Goal: Task Accomplishment & Management: Complete application form

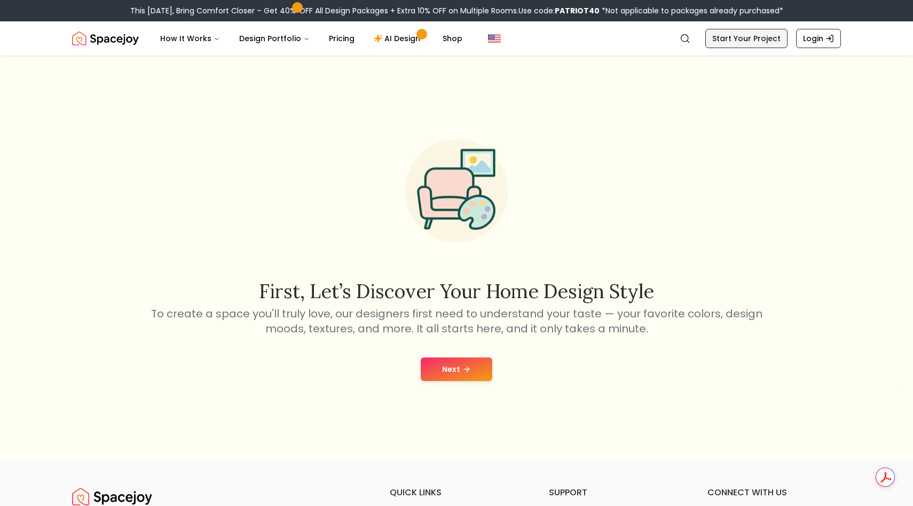
click at [752, 37] on link "Start Your Project" at bounding box center [746, 38] width 82 height 19
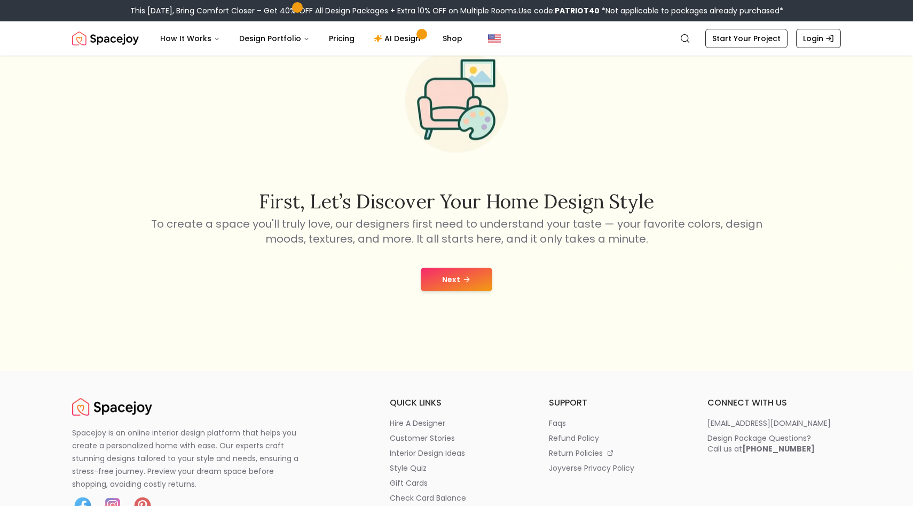
scroll to position [98, 0]
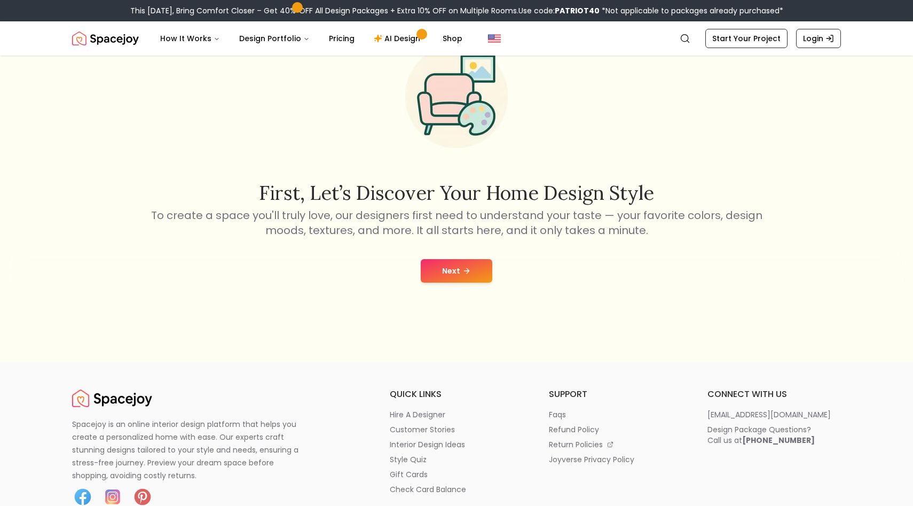
click at [476, 271] on button "Next" at bounding box center [457, 270] width 72 height 23
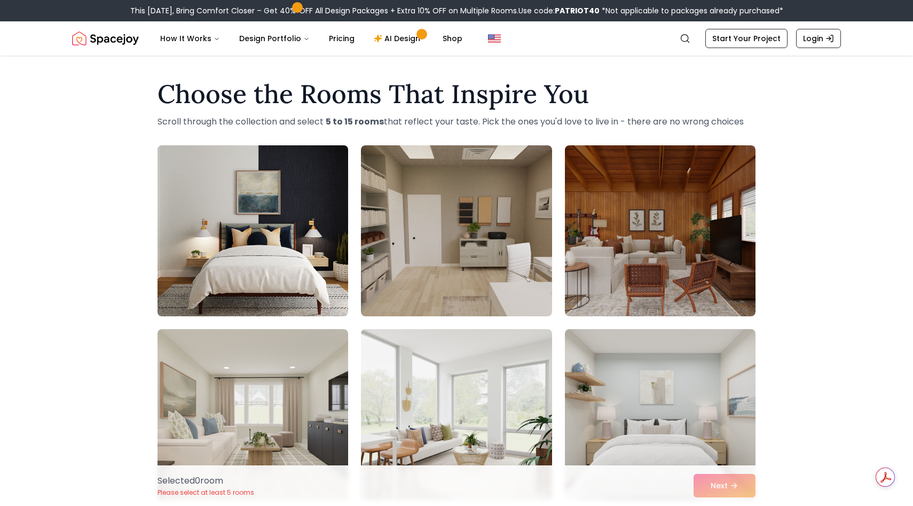
click at [289, 250] on img at bounding box center [253, 230] width 200 height 179
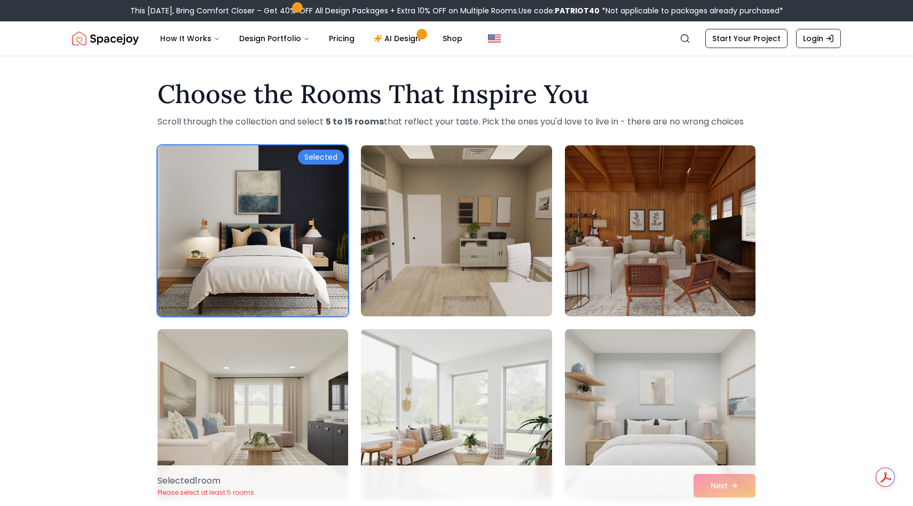
click at [289, 250] on img at bounding box center [253, 230] width 200 height 179
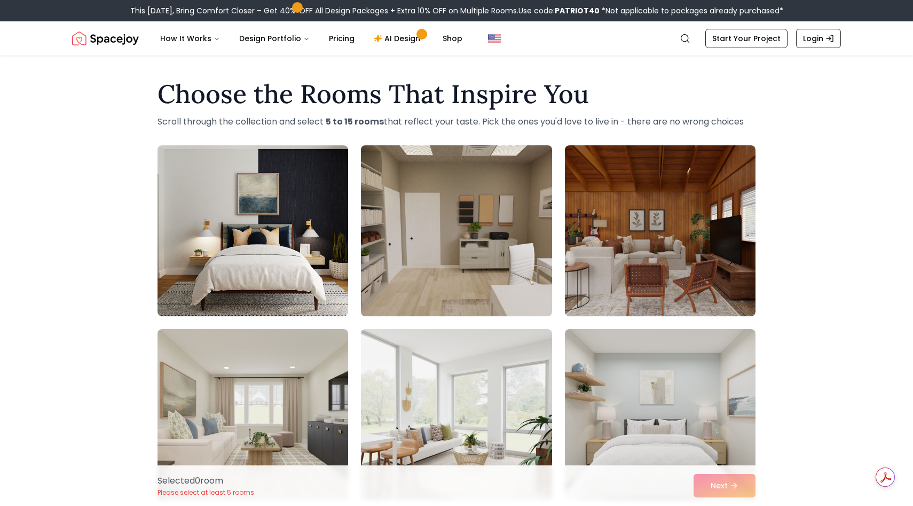
click at [508, 252] on img at bounding box center [456, 230] width 200 height 179
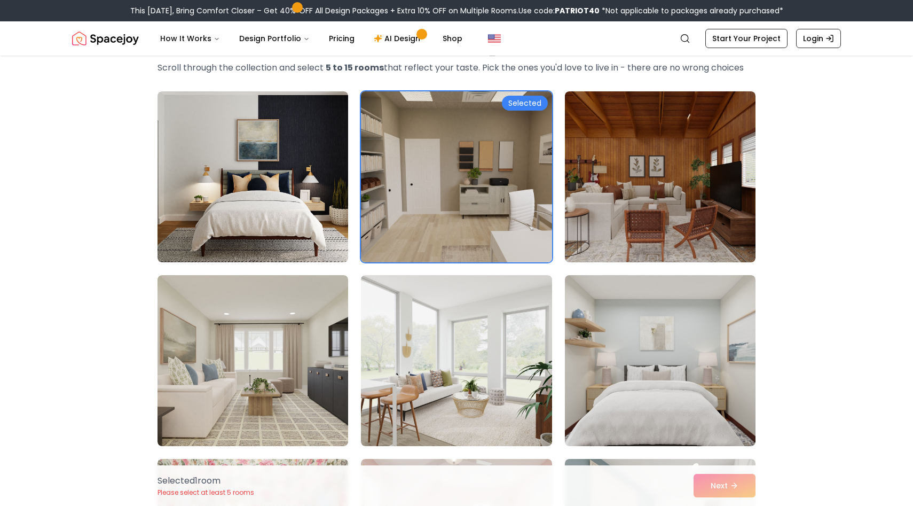
scroll to position [64, 0]
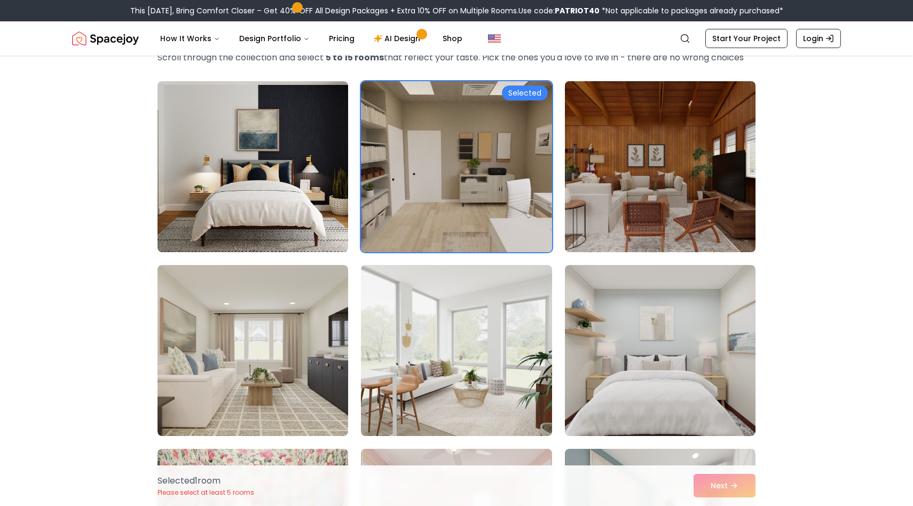
click at [663, 181] on img at bounding box center [660, 166] width 200 height 179
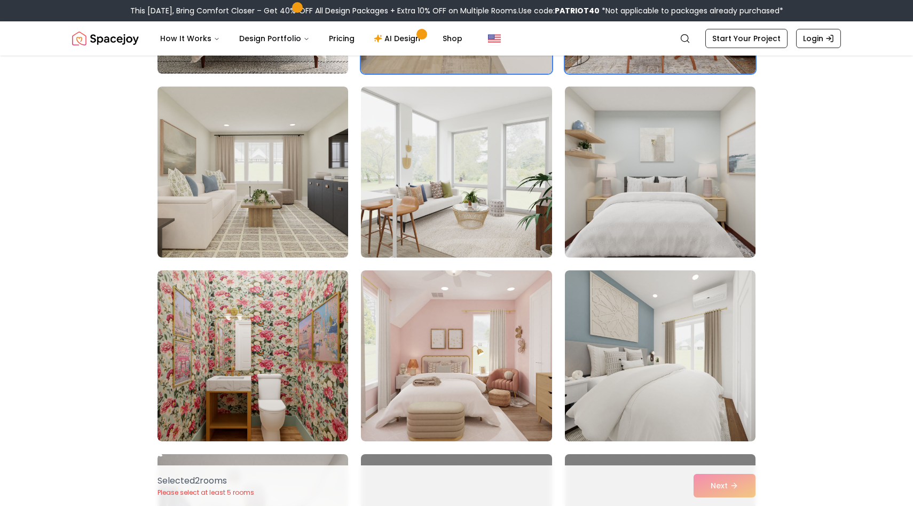
scroll to position [244, 0]
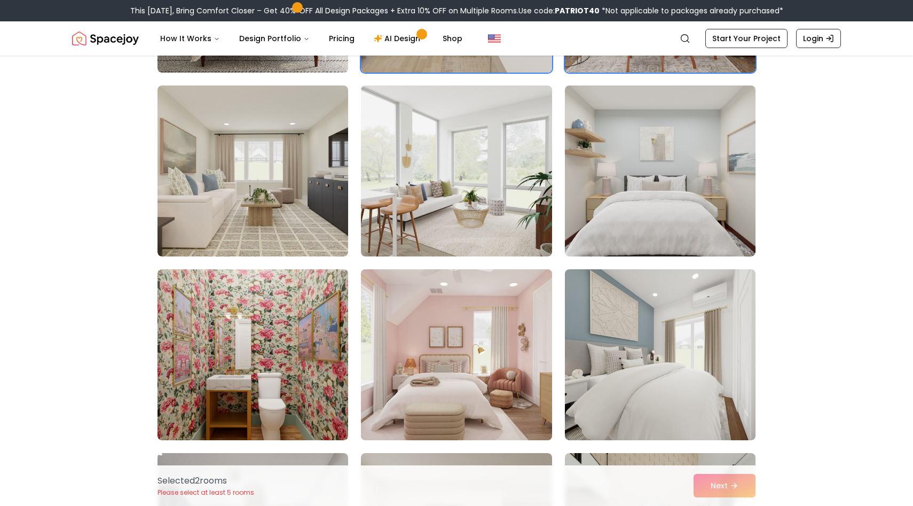
click at [481, 320] on img at bounding box center [456, 354] width 200 height 179
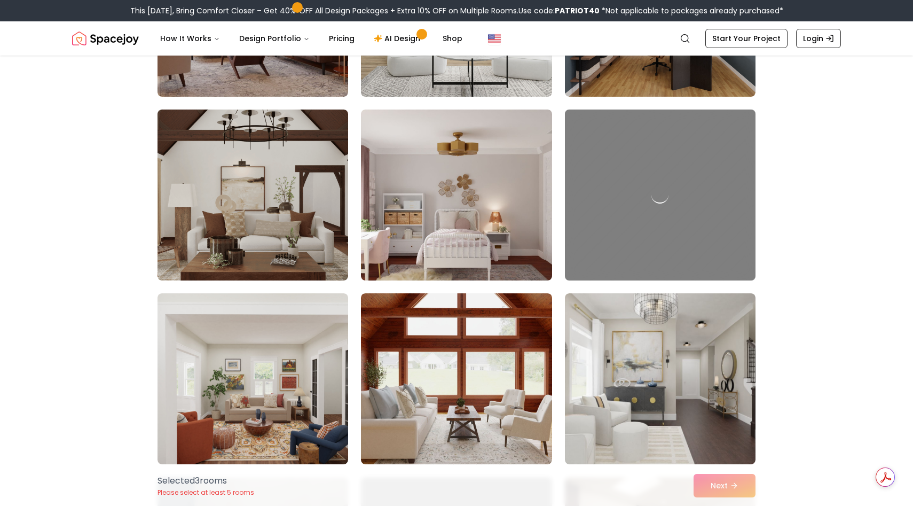
scroll to position [955, 0]
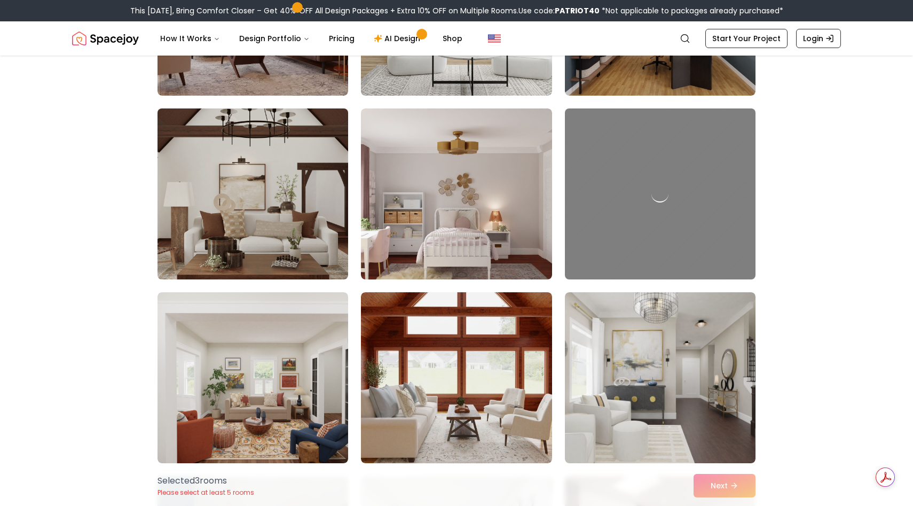
click at [258, 210] on img at bounding box center [253, 193] width 200 height 179
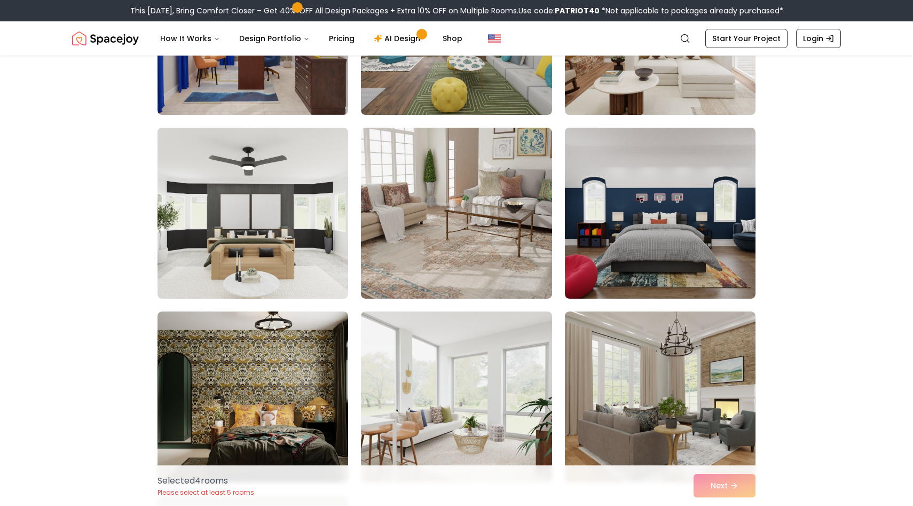
scroll to position [3911, 0]
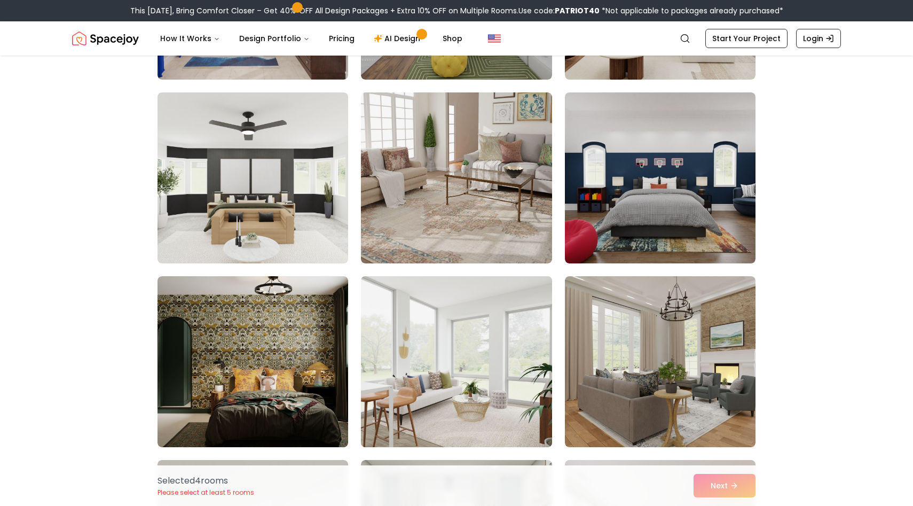
click at [474, 358] on img at bounding box center [456, 361] width 200 height 179
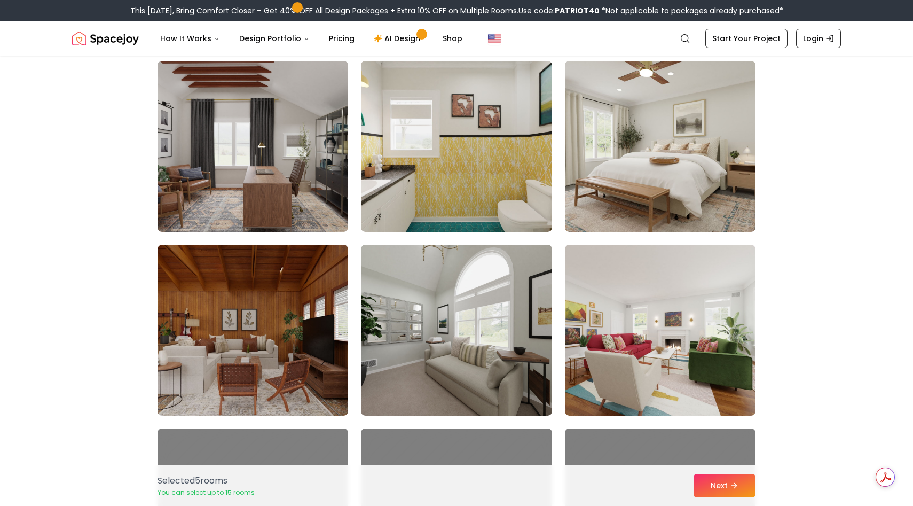
scroll to position [5230, 0]
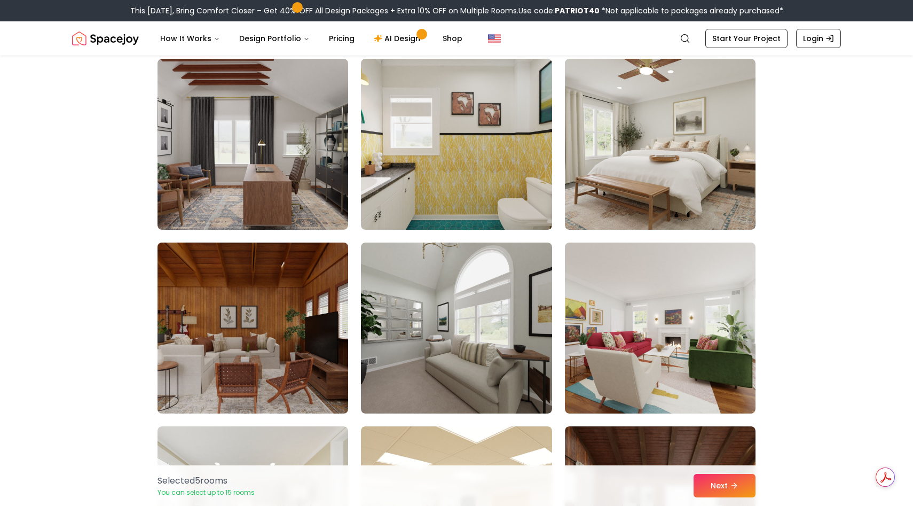
click at [296, 350] on img at bounding box center [253, 327] width 200 height 179
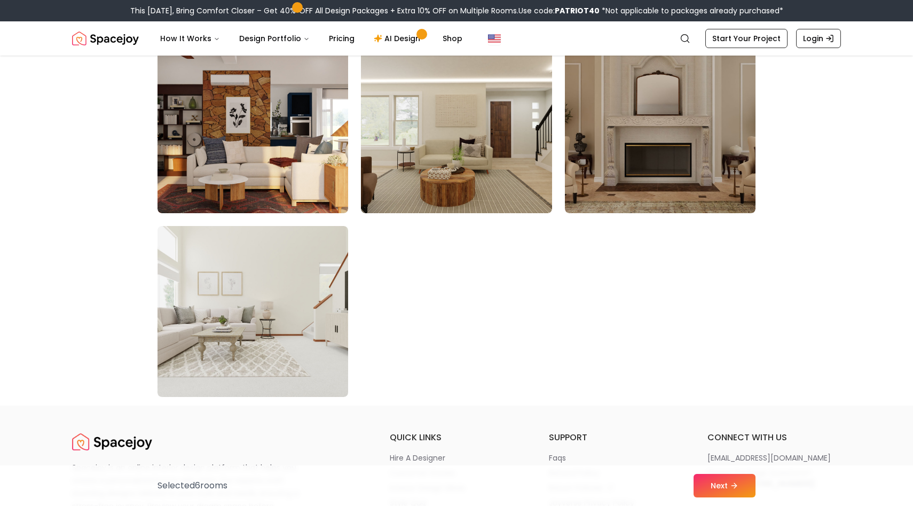
scroll to position [5990, 0]
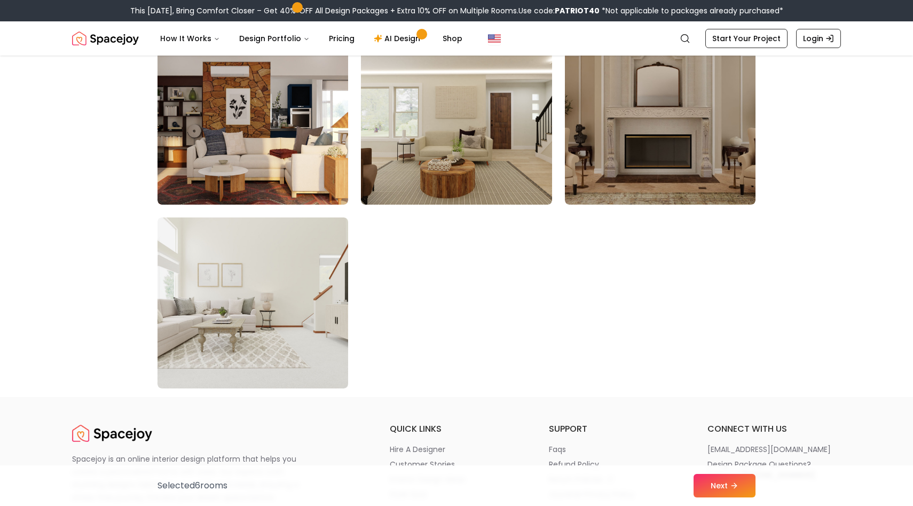
click at [305, 295] on img at bounding box center [253, 302] width 191 height 171
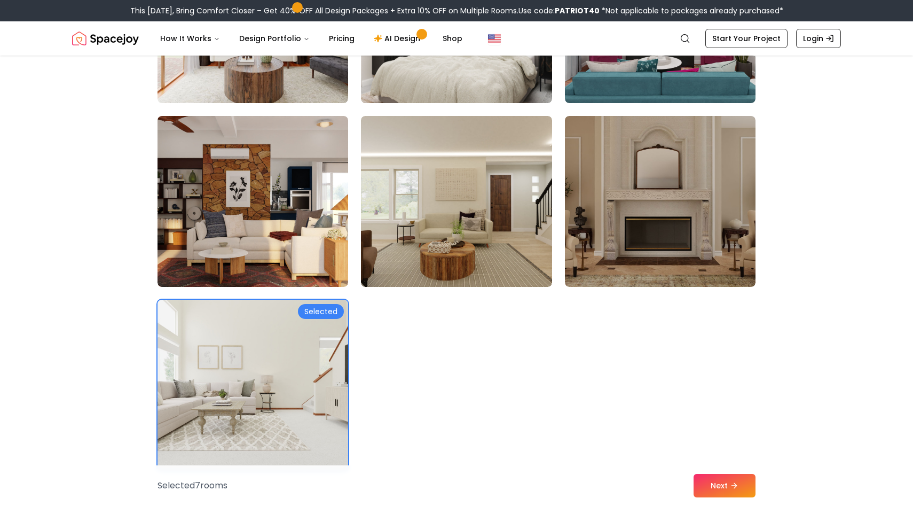
scroll to position [5899, 0]
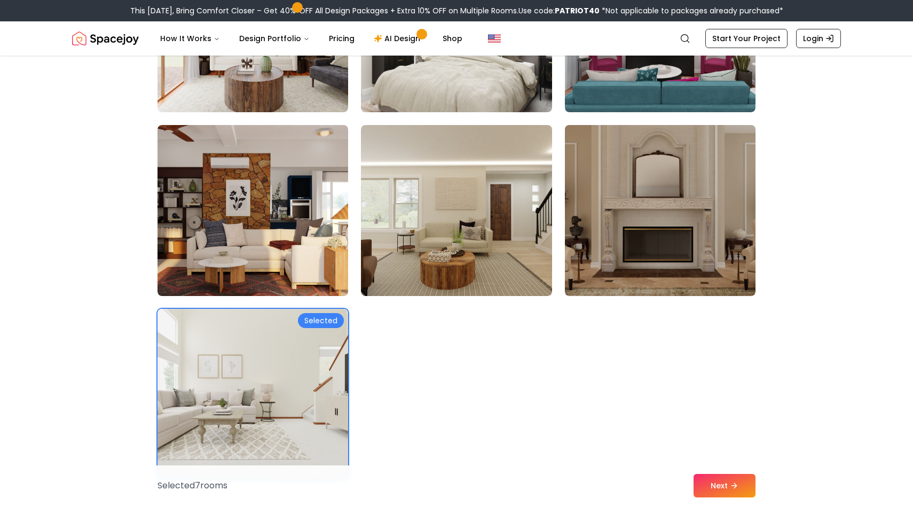
click at [648, 253] on img at bounding box center [660, 210] width 200 height 179
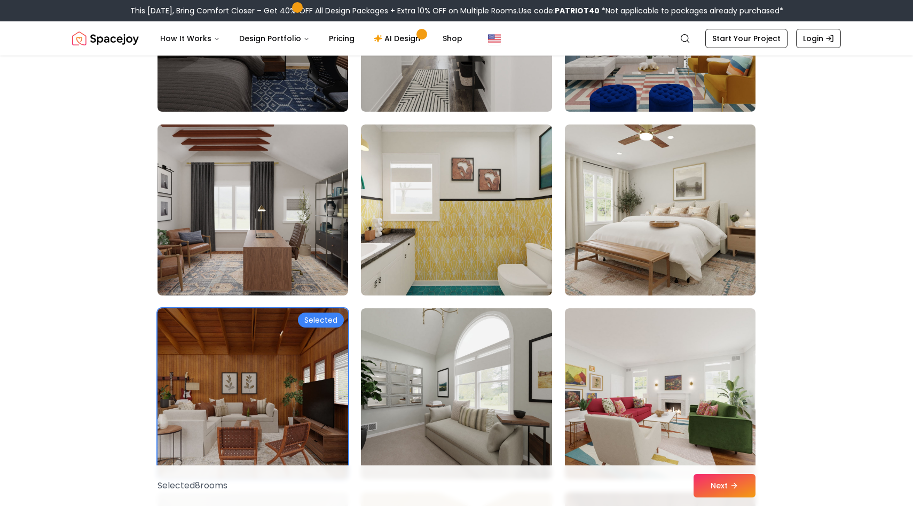
scroll to position [5163, 0]
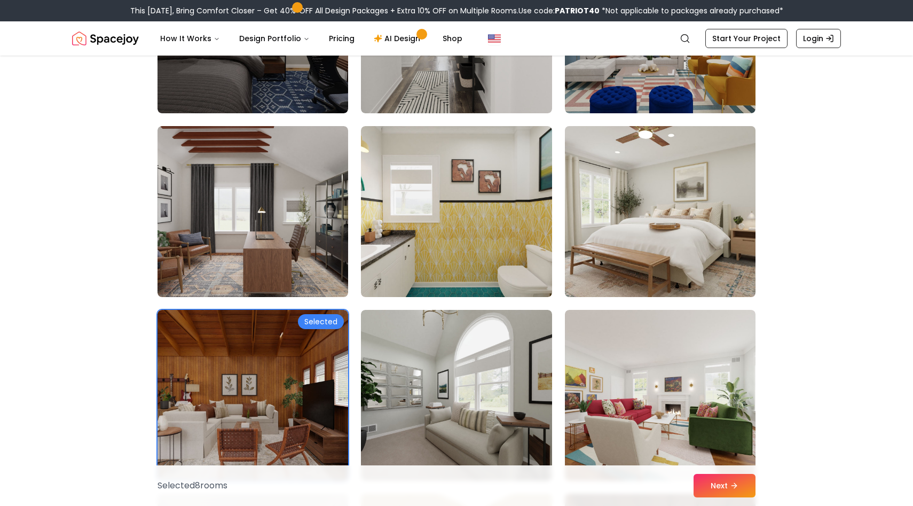
click at [615, 226] on img at bounding box center [660, 211] width 200 height 179
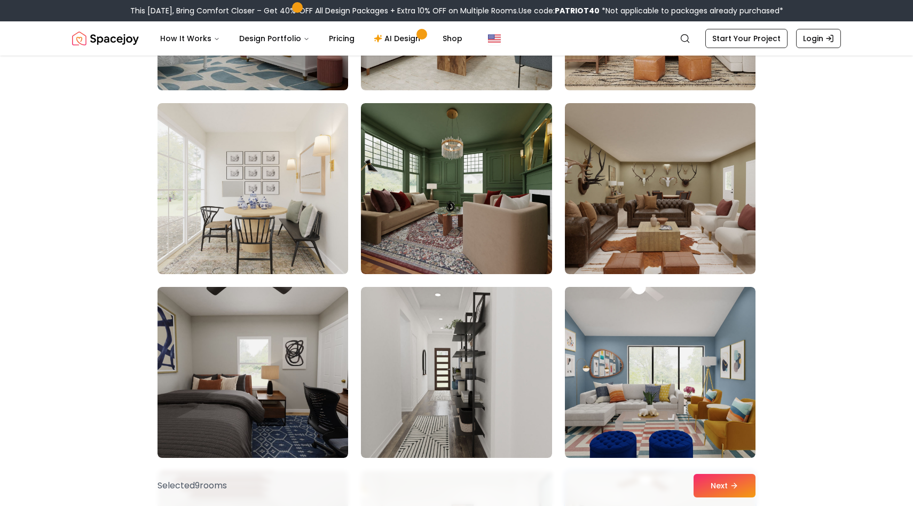
scroll to position [4814, 0]
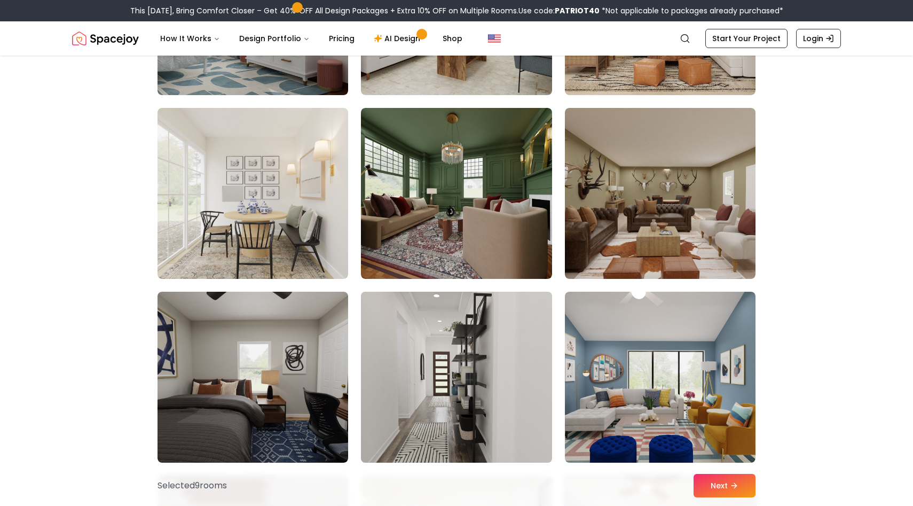
click at [462, 353] on img at bounding box center [456, 376] width 200 height 179
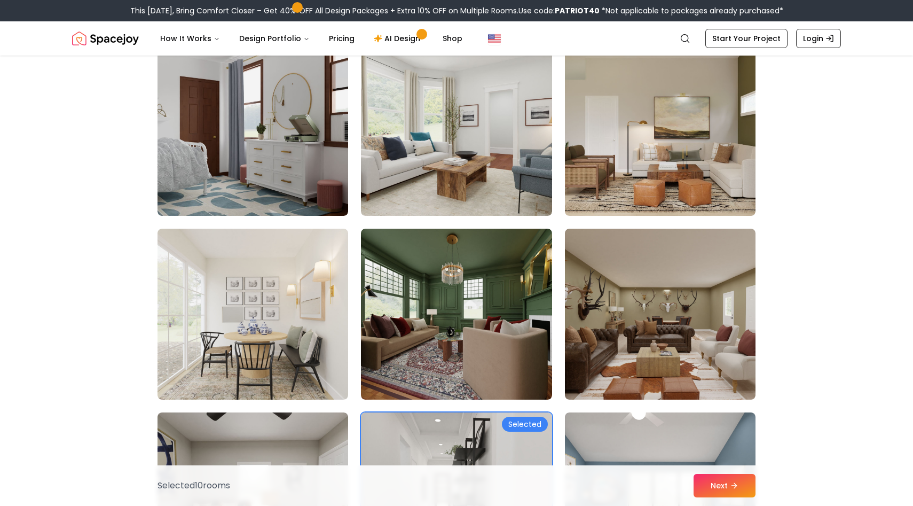
scroll to position [4677, 0]
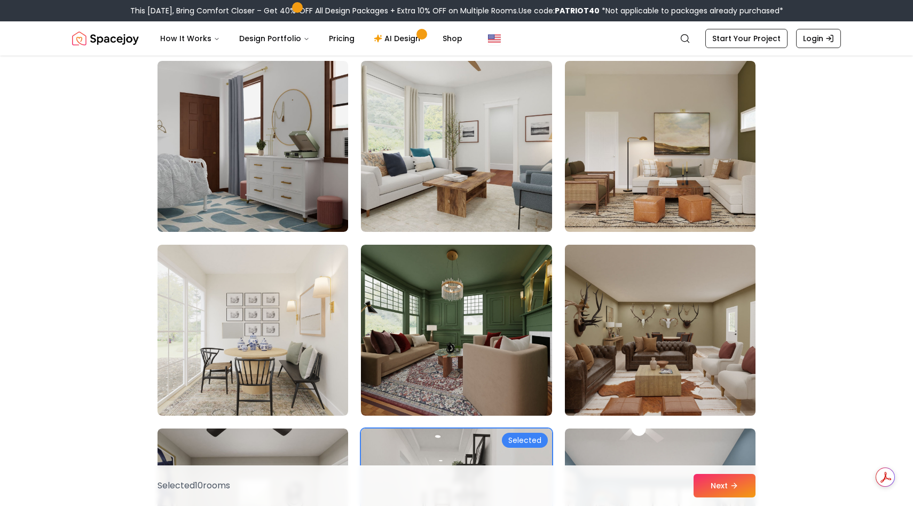
click at [599, 341] on img at bounding box center [660, 329] width 200 height 179
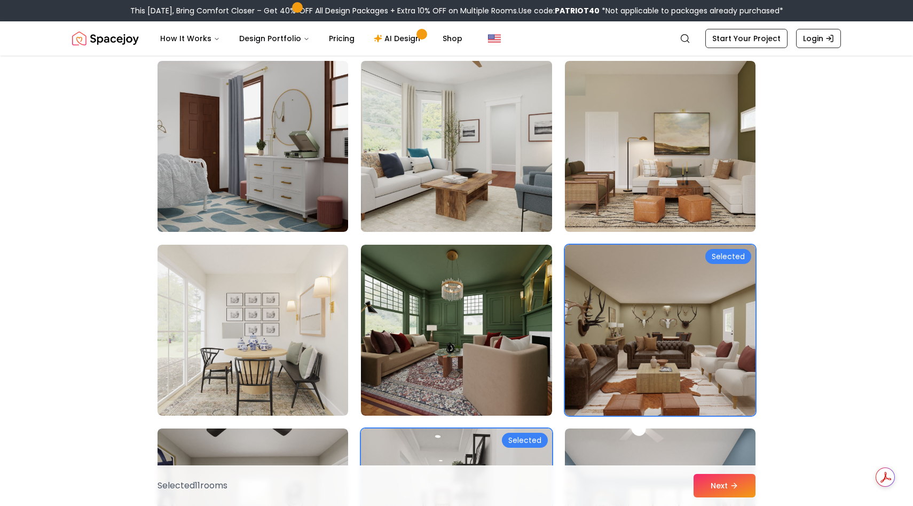
click at [493, 174] on img at bounding box center [456, 146] width 200 height 179
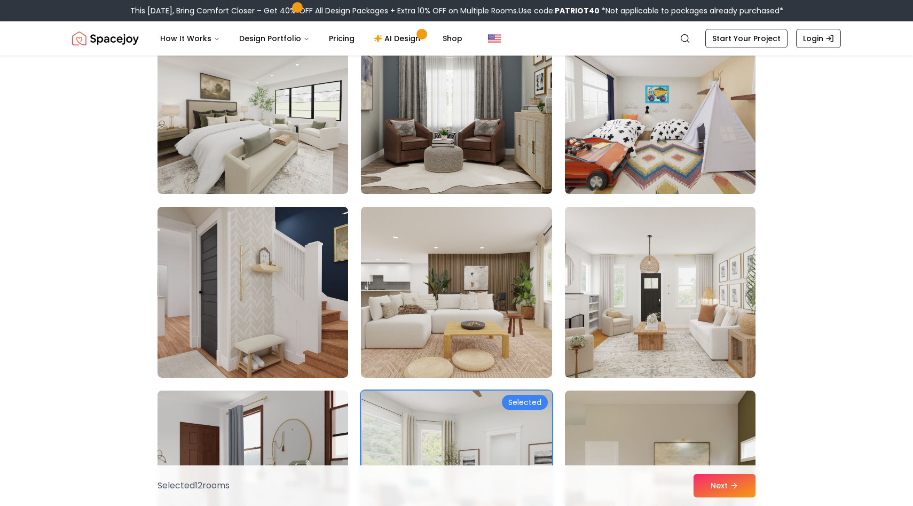
scroll to position [4346, 0]
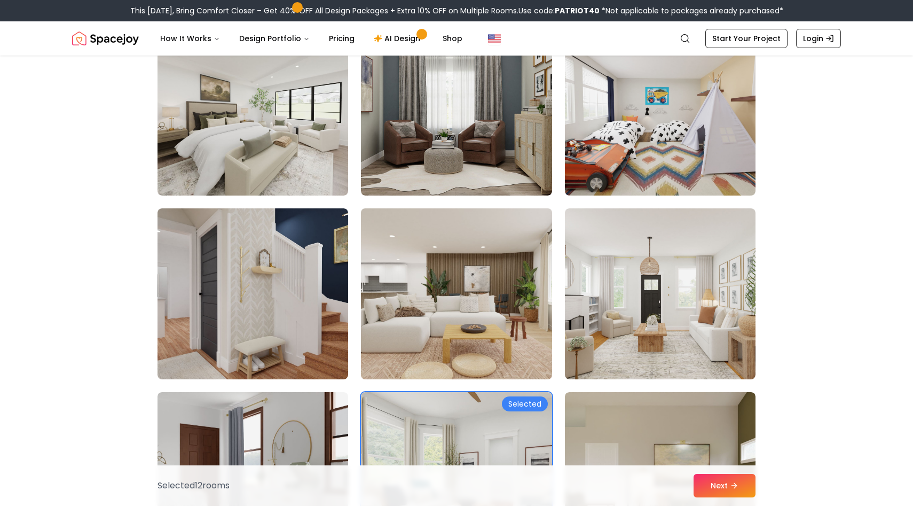
click at [458, 274] on img at bounding box center [456, 293] width 200 height 179
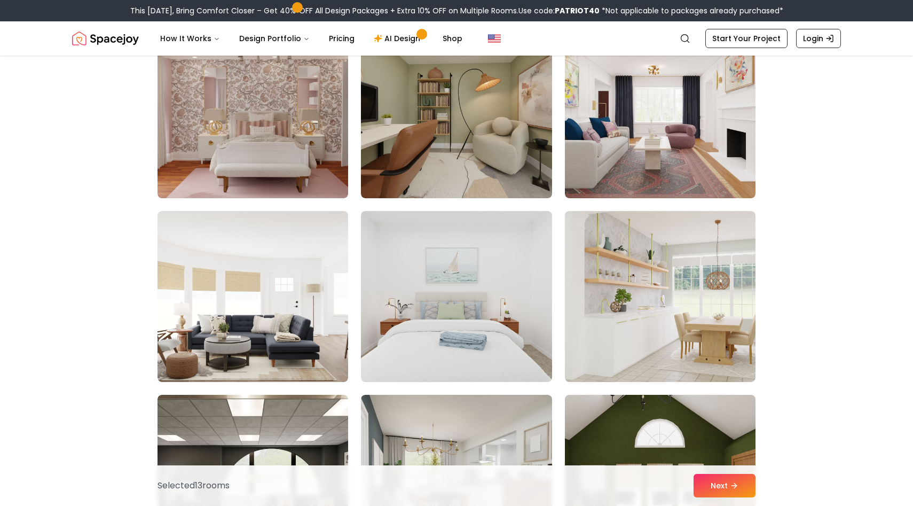
scroll to position [3054, 0]
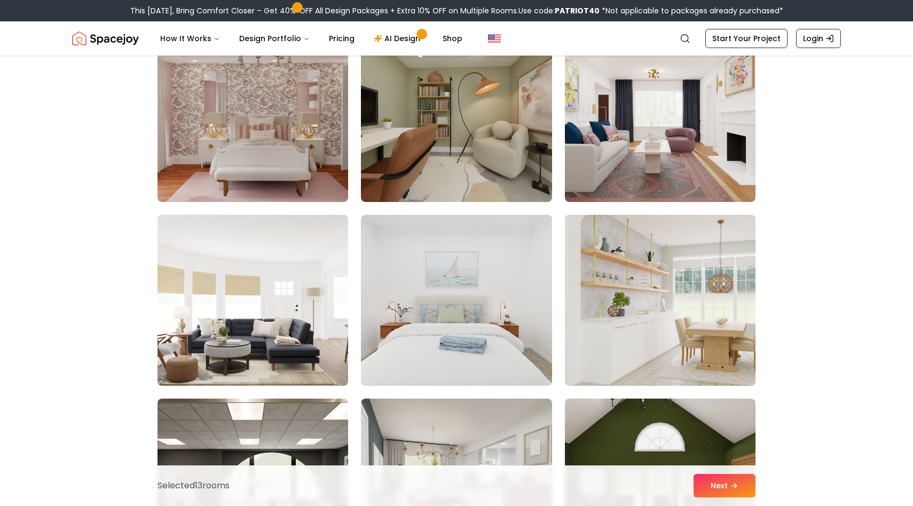
click at [634, 324] on img at bounding box center [660, 299] width 200 height 179
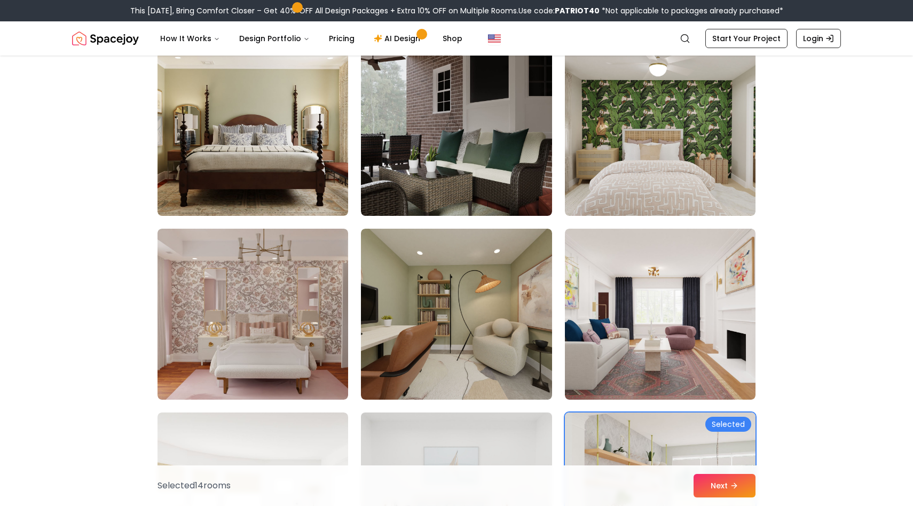
scroll to position [2838, 0]
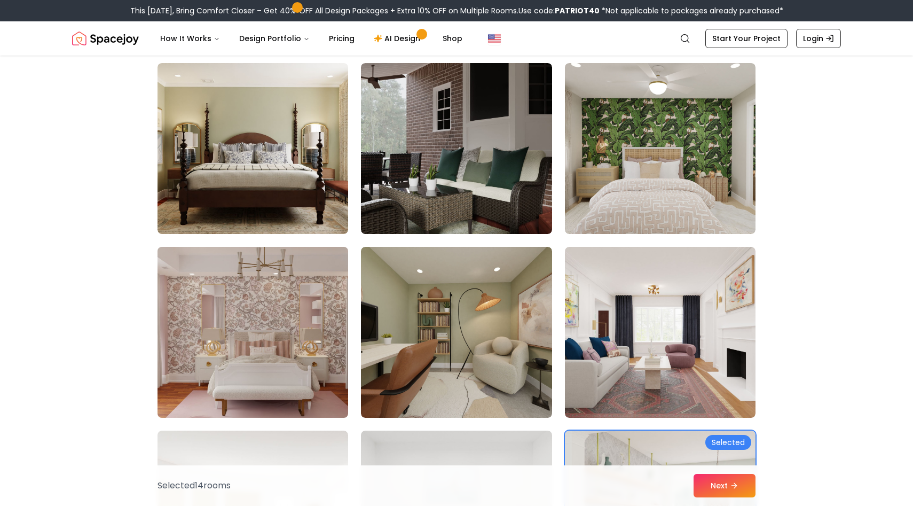
click at [288, 322] on img at bounding box center [253, 331] width 200 height 179
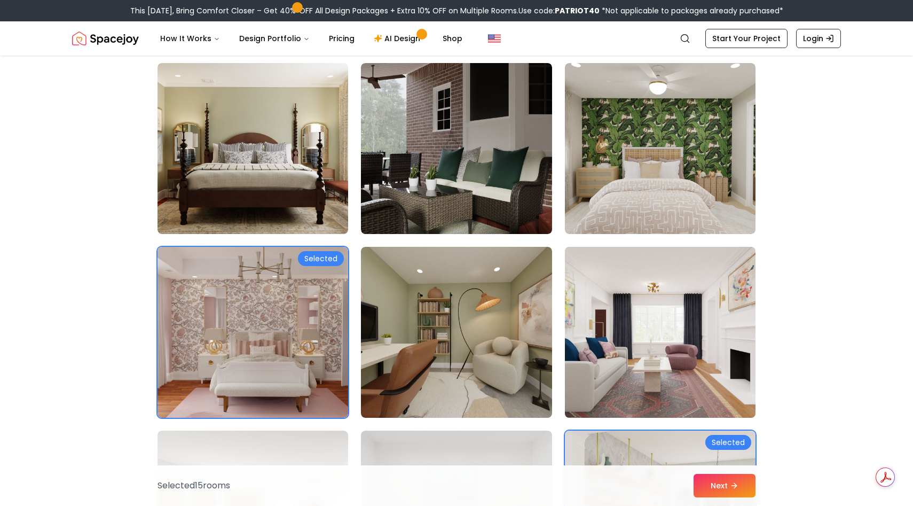
click at [680, 313] on img at bounding box center [660, 331] width 200 height 179
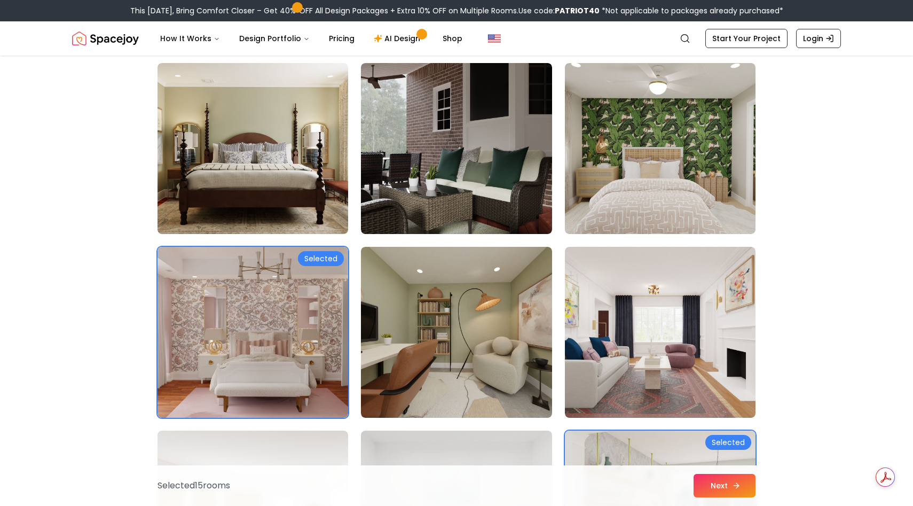
click at [746, 489] on button "Next" at bounding box center [725, 485] width 62 height 23
click at [703, 481] on button "Next" at bounding box center [725, 485] width 62 height 23
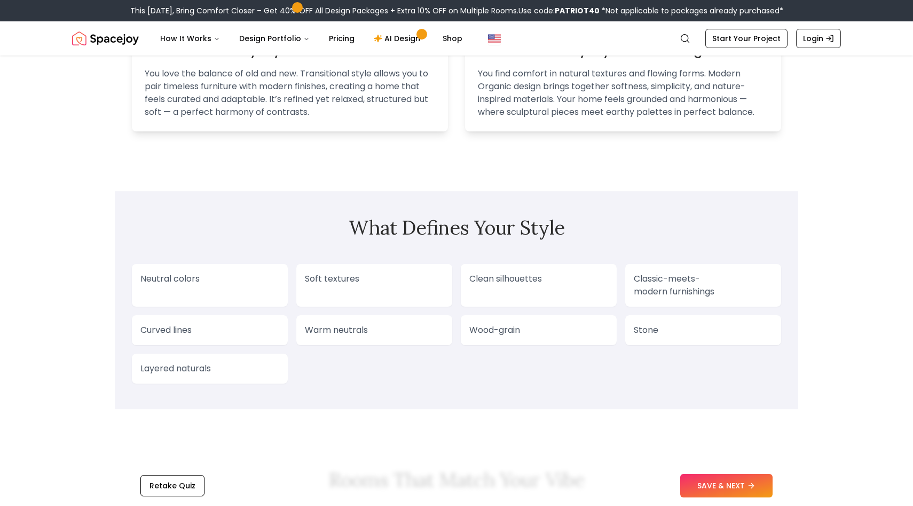
scroll to position [739, 0]
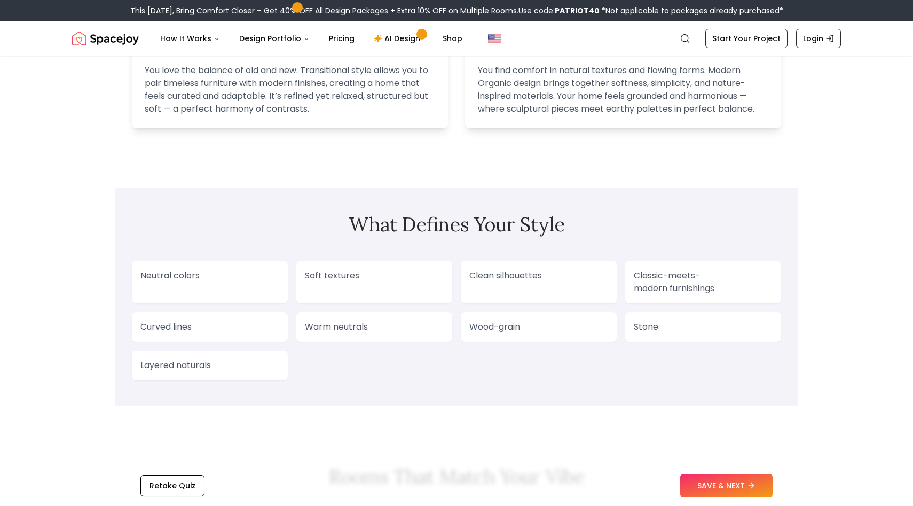
click at [254, 278] on p "Neutral colors" at bounding box center [209, 275] width 139 height 13
click at [358, 291] on div "Soft textures" at bounding box center [374, 282] width 156 height 43
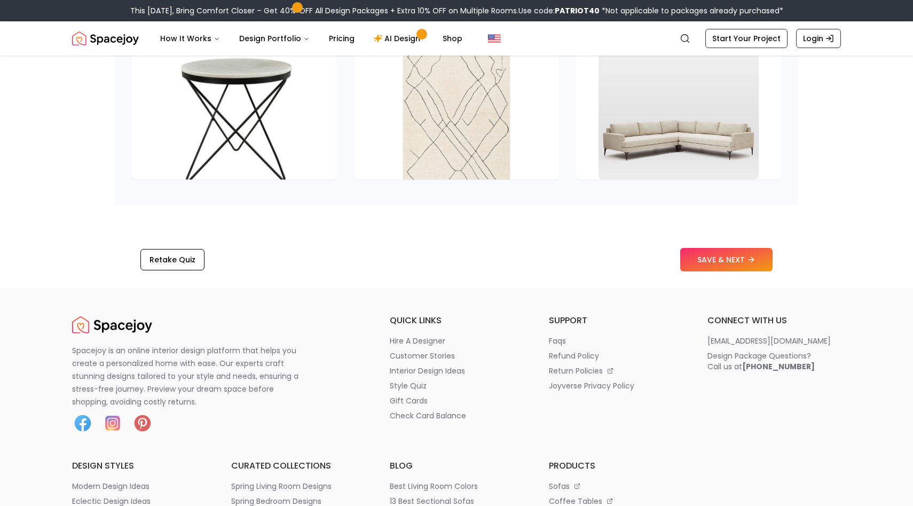
scroll to position [1651, 0]
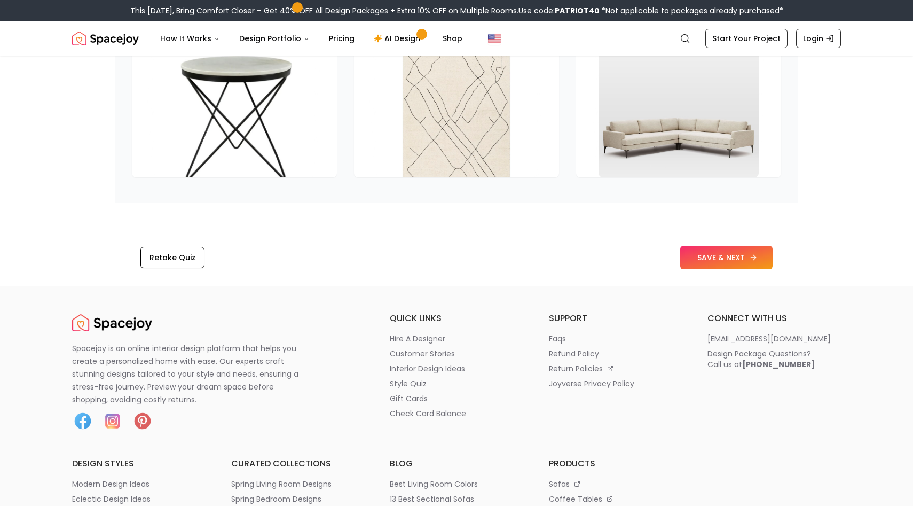
click at [725, 260] on button "SAVE & NEXT" at bounding box center [726, 257] width 92 height 23
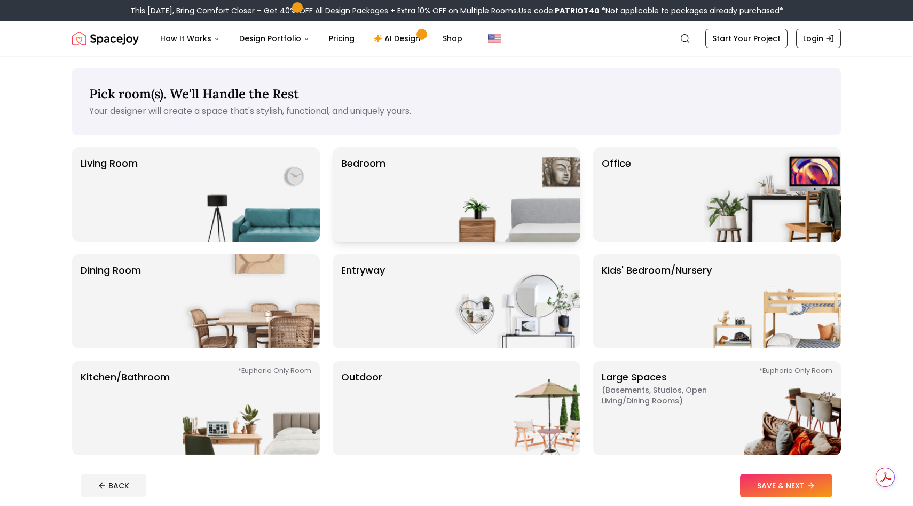
click at [519, 181] on img at bounding box center [512, 194] width 137 height 94
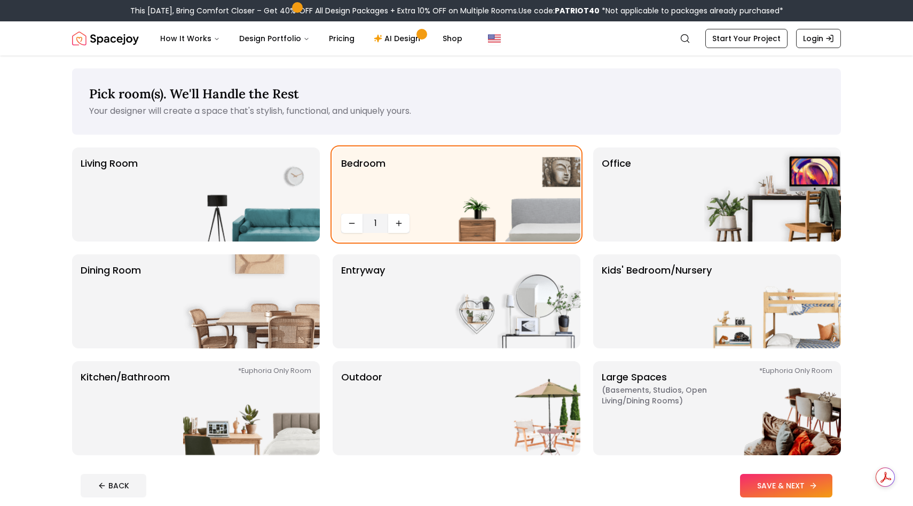
click at [779, 489] on button "SAVE & NEXT" at bounding box center [786, 485] width 92 height 23
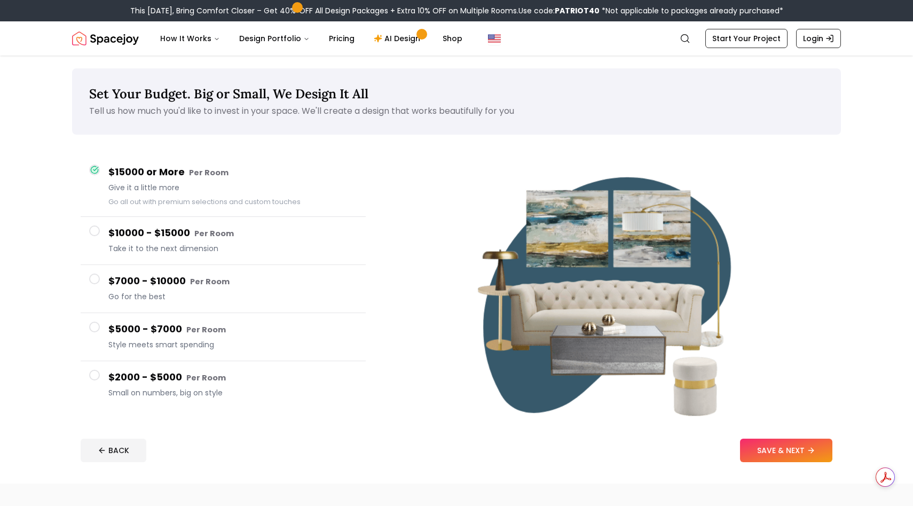
click at [98, 374] on span at bounding box center [94, 375] width 11 height 11
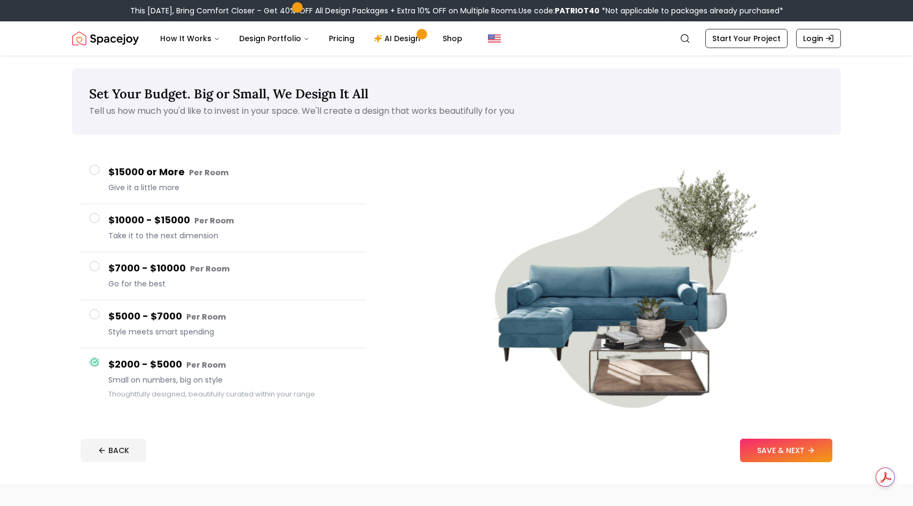
click at [92, 318] on span at bounding box center [94, 314] width 11 height 11
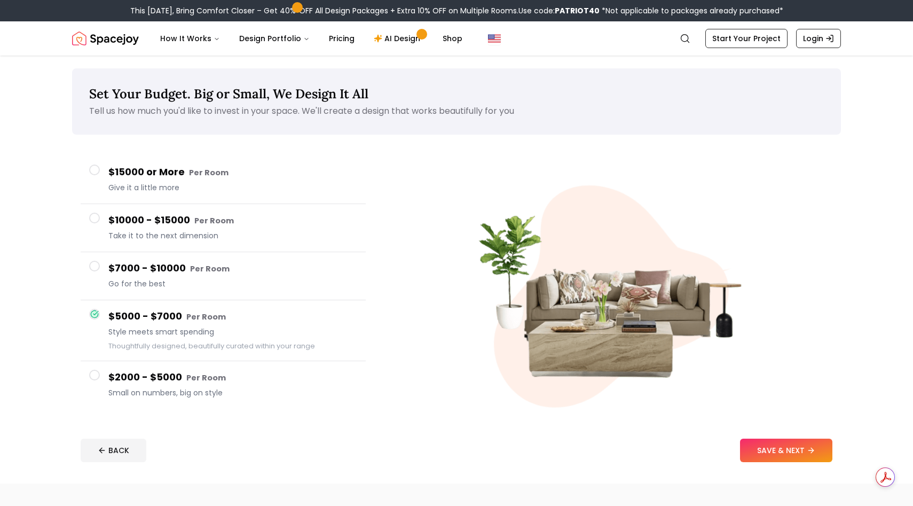
click at [96, 374] on span at bounding box center [94, 375] width 11 height 11
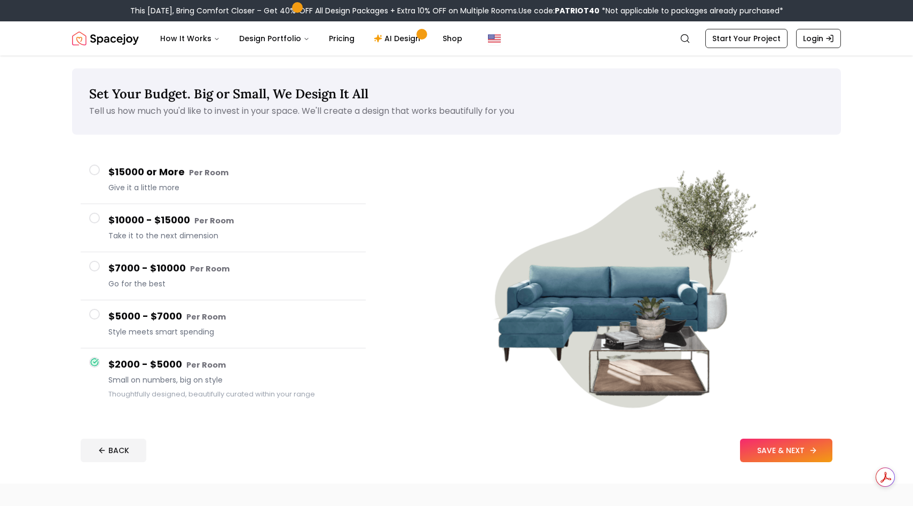
click at [787, 445] on button "SAVE & NEXT" at bounding box center [786, 449] width 92 height 23
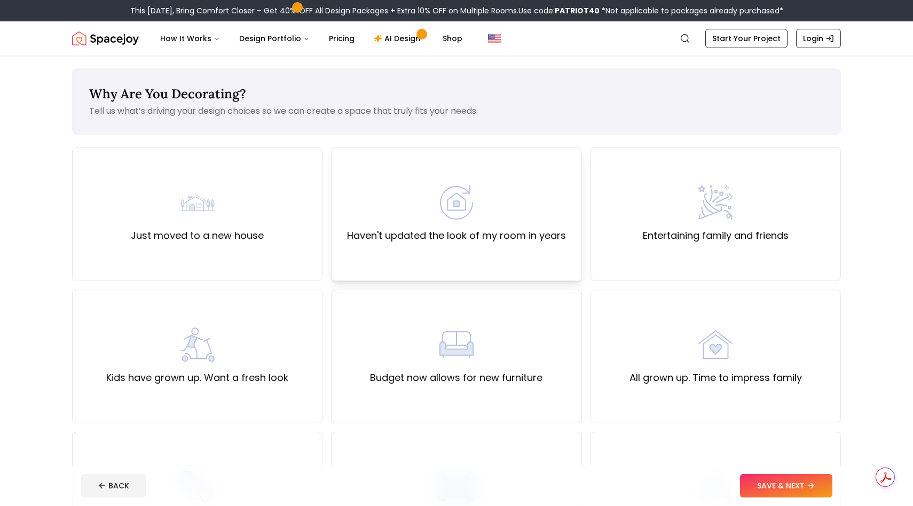
click at [538, 255] on div "Haven't updated the look of my room in years" at bounding box center [456, 214] width 250 height 134
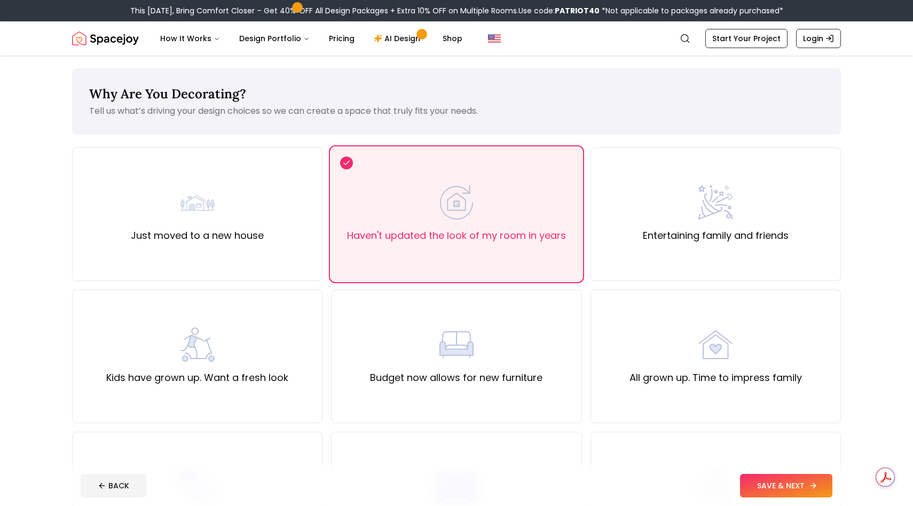
click at [775, 477] on button "SAVE & NEXT" at bounding box center [786, 485] width 92 height 23
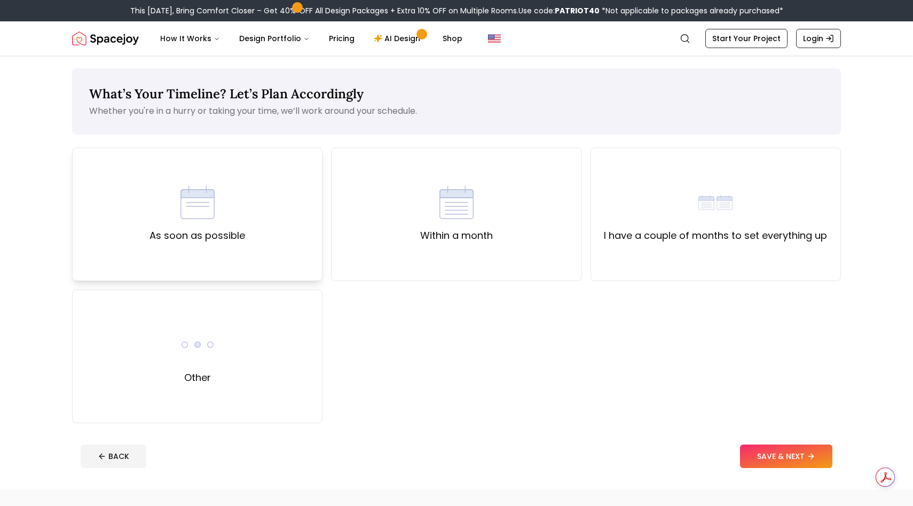
click at [278, 211] on div "As soon as possible" at bounding box center [197, 214] width 250 height 134
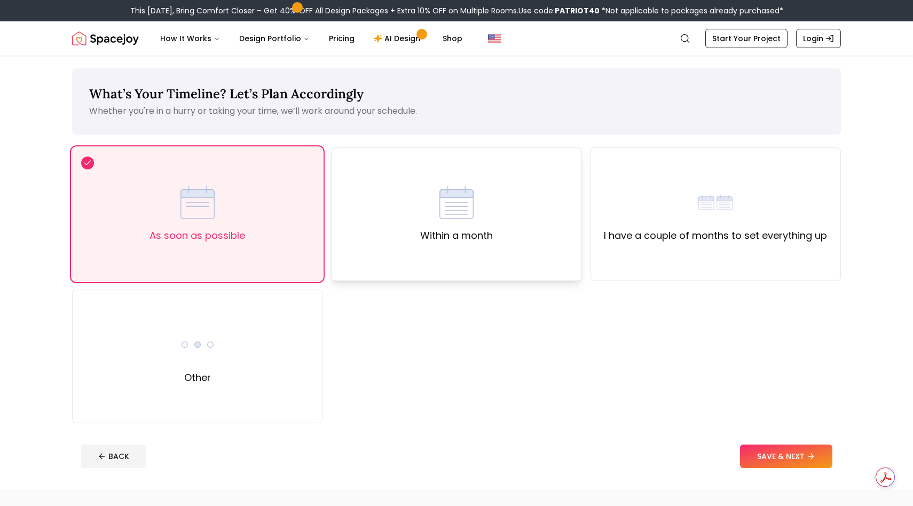
click at [568, 215] on div "Within a month" at bounding box center [456, 214] width 250 height 134
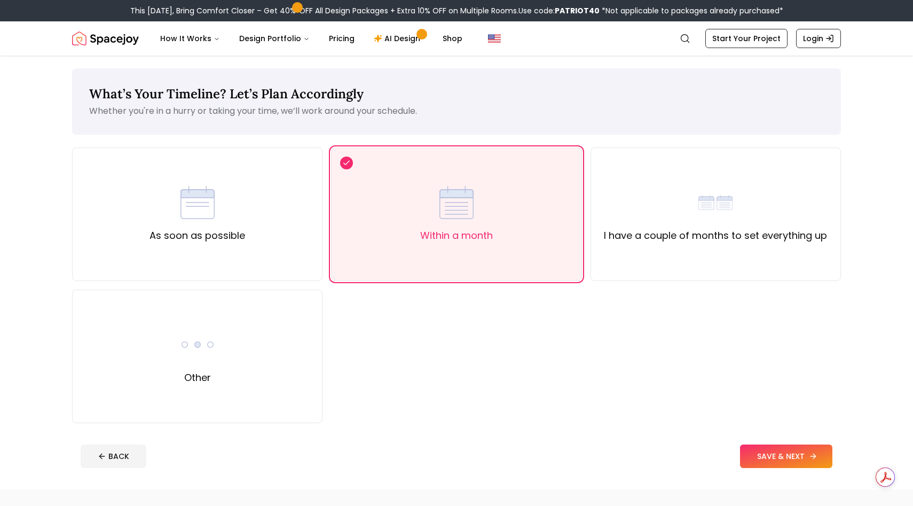
click at [776, 456] on button "SAVE & NEXT" at bounding box center [786, 455] width 92 height 23
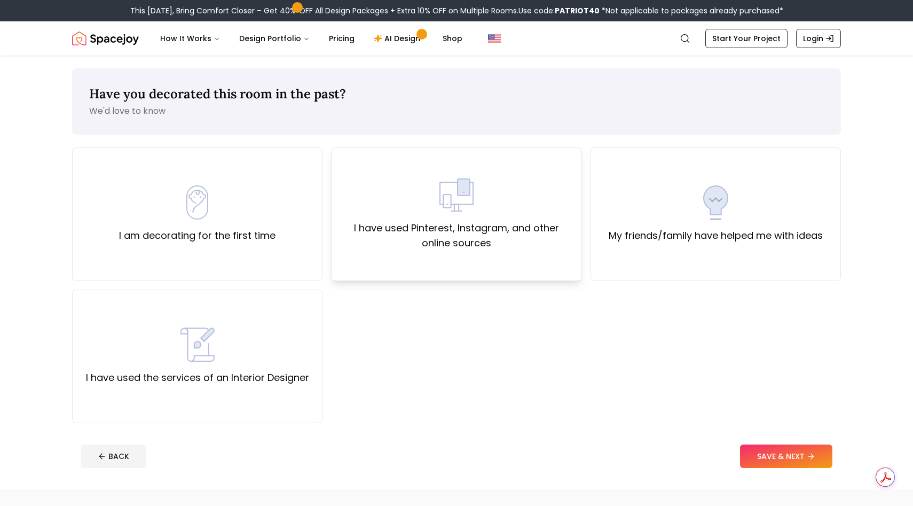
click at [532, 242] on label "I have used Pinterest, Instagram, and other online sources" at bounding box center [456, 236] width 232 height 30
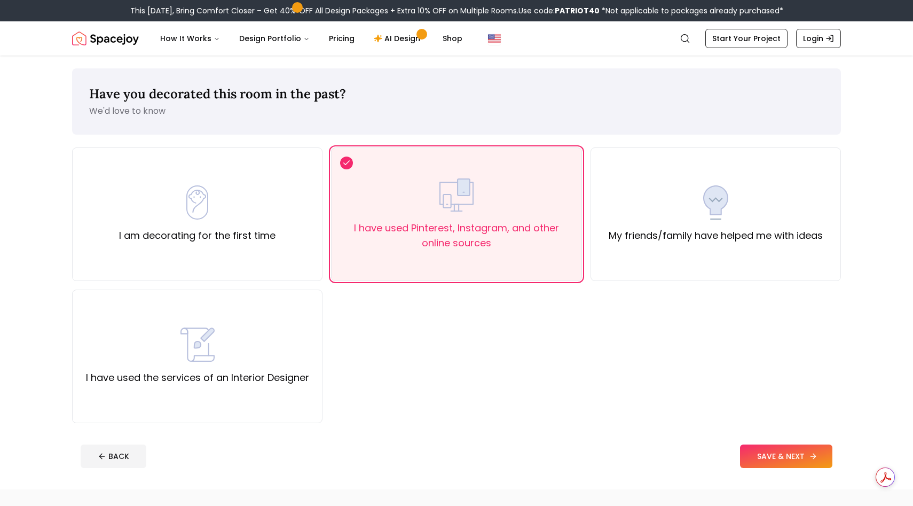
click at [792, 453] on button "SAVE & NEXT" at bounding box center [786, 455] width 92 height 23
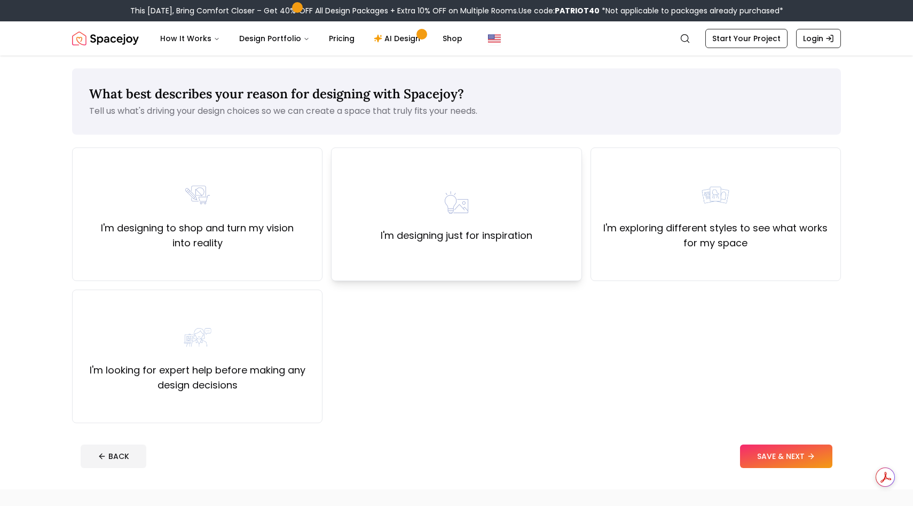
click at [539, 218] on div "I'm designing just for inspiration" at bounding box center [456, 214] width 250 height 134
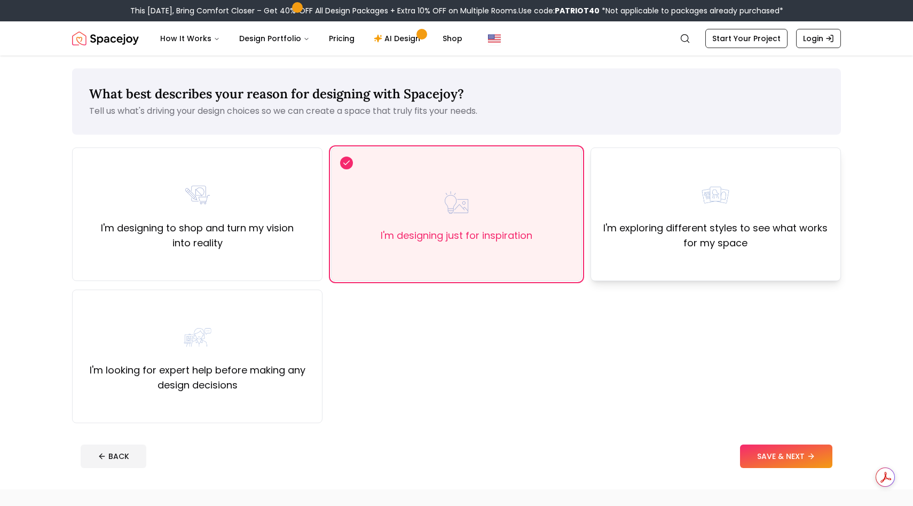
click at [670, 247] on label "I'm exploring different styles to see what works for my space" at bounding box center [716, 236] width 232 height 30
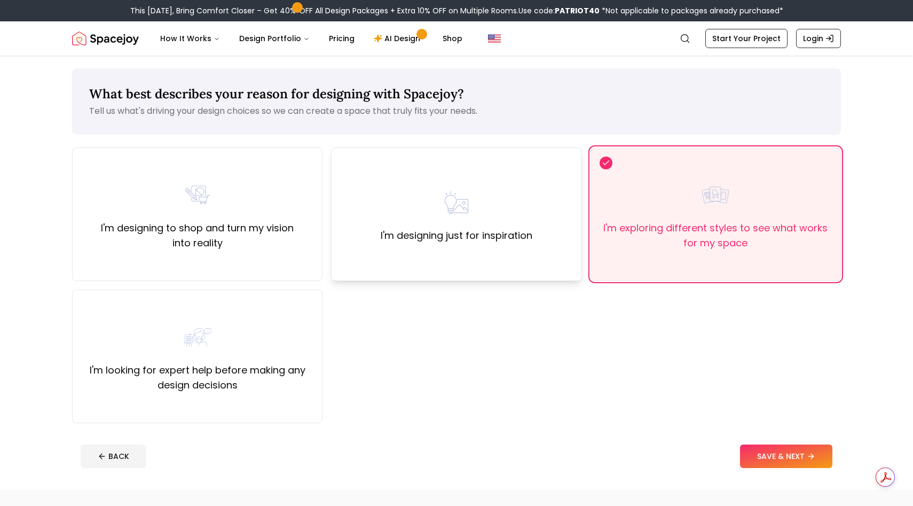
click at [535, 239] on div "I'm designing just for inspiration" at bounding box center [456, 214] width 250 height 134
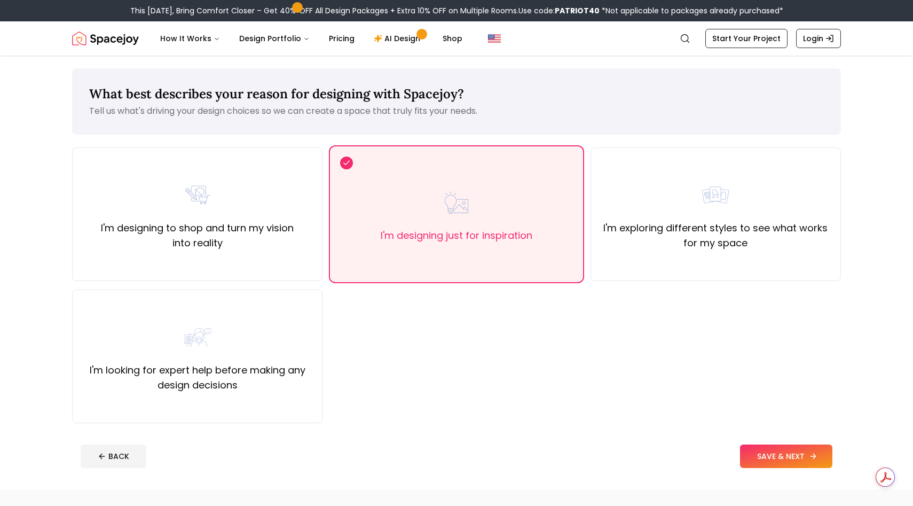
click at [791, 448] on button "SAVE & NEXT" at bounding box center [786, 455] width 92 height 23
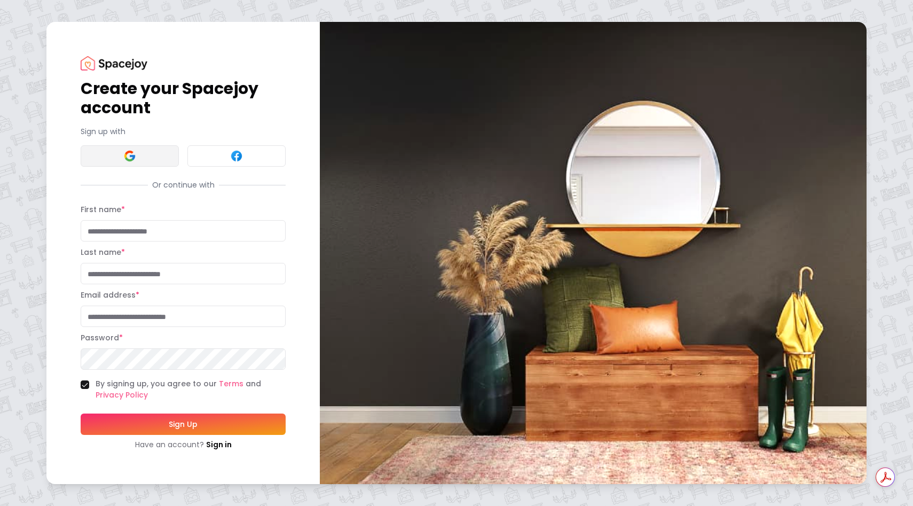
click at [158, 152] on button at bounding box center [130, 155] width 98 height 21
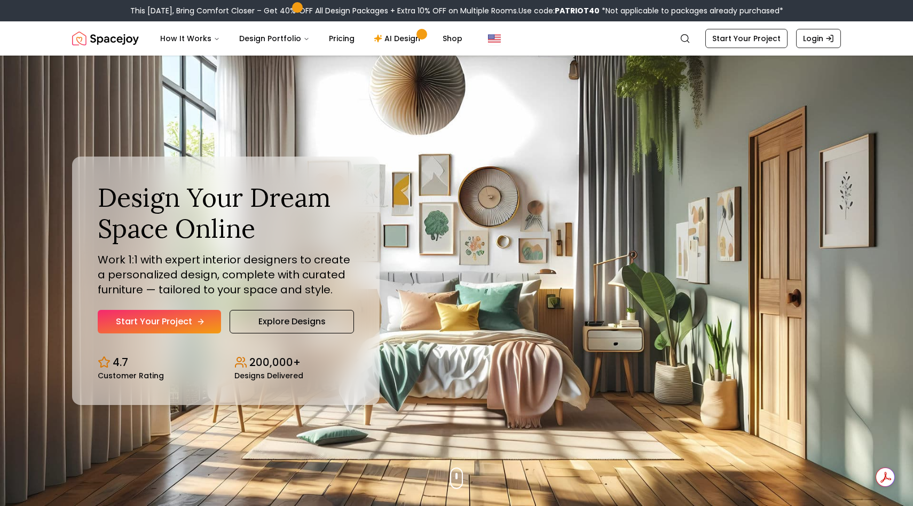
click at [145, 318] on link "Start Your Project" at bounding box center [159, 321] width 123 height 23
